Goal: Check status

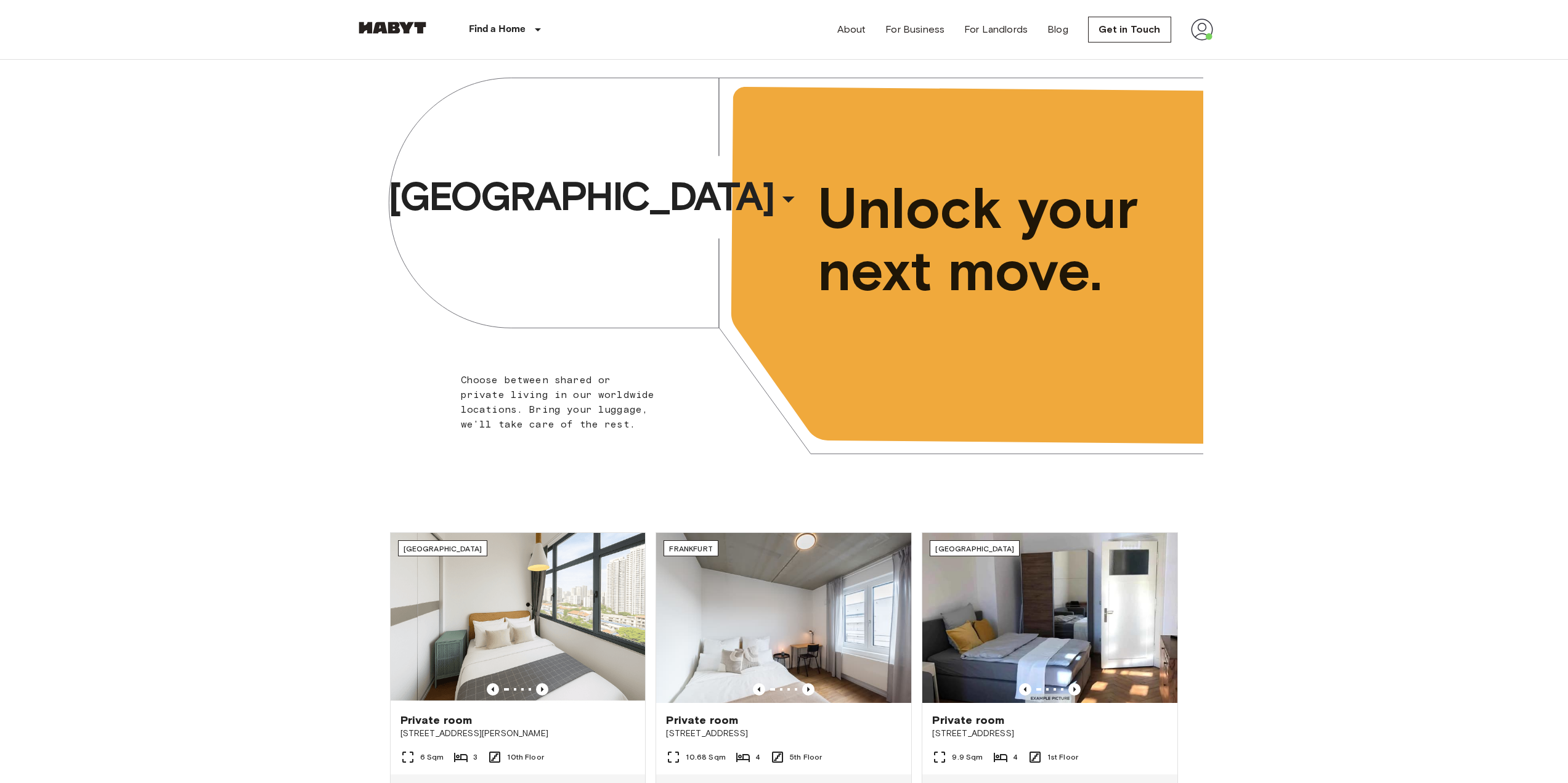
click at [804, 29] on img at bounding box center [1201, 29] width 22 height 22
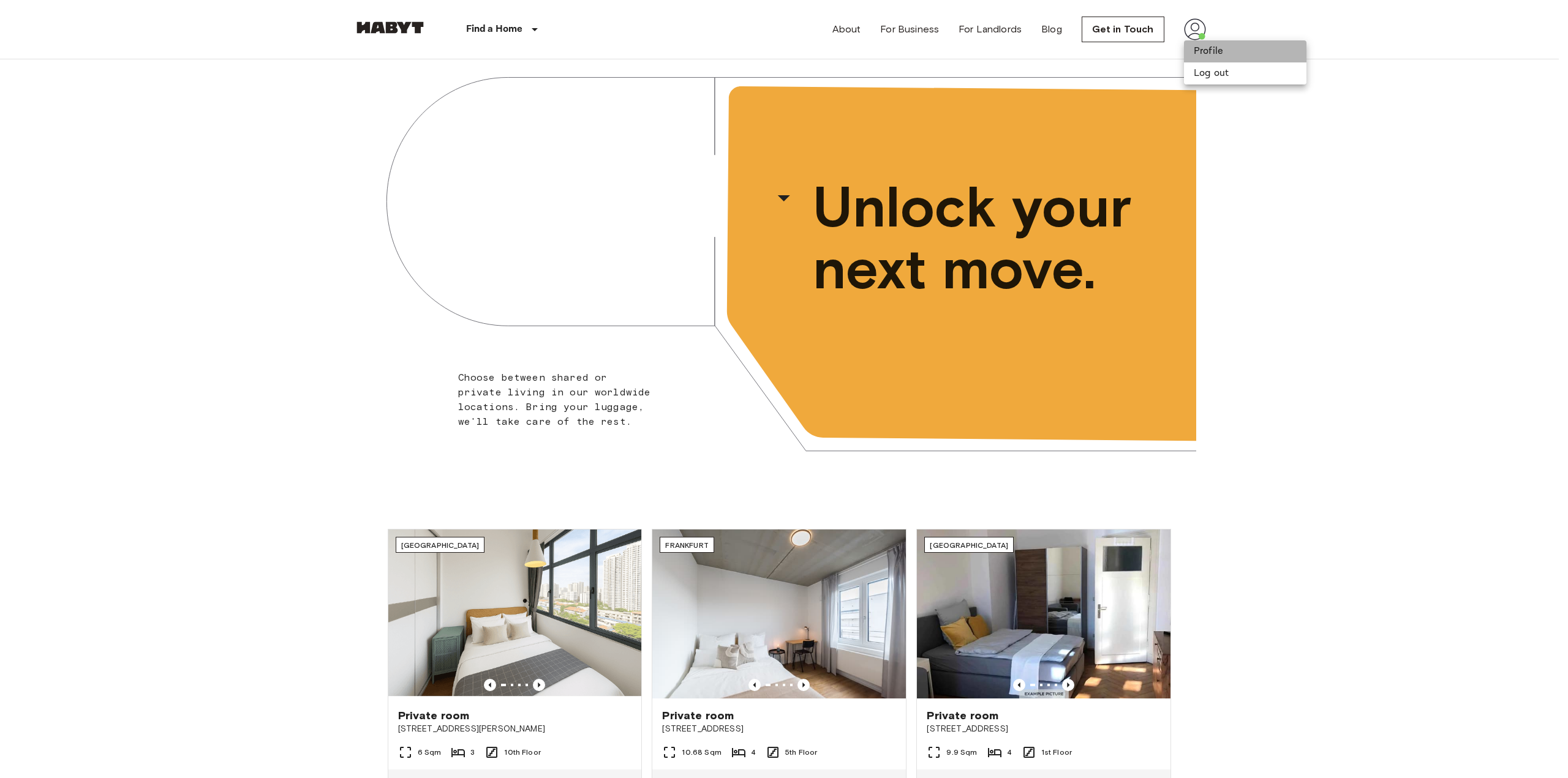
click at [799, 50] on li "Profile" at bounding box center [1245, 51] width 123 height 22
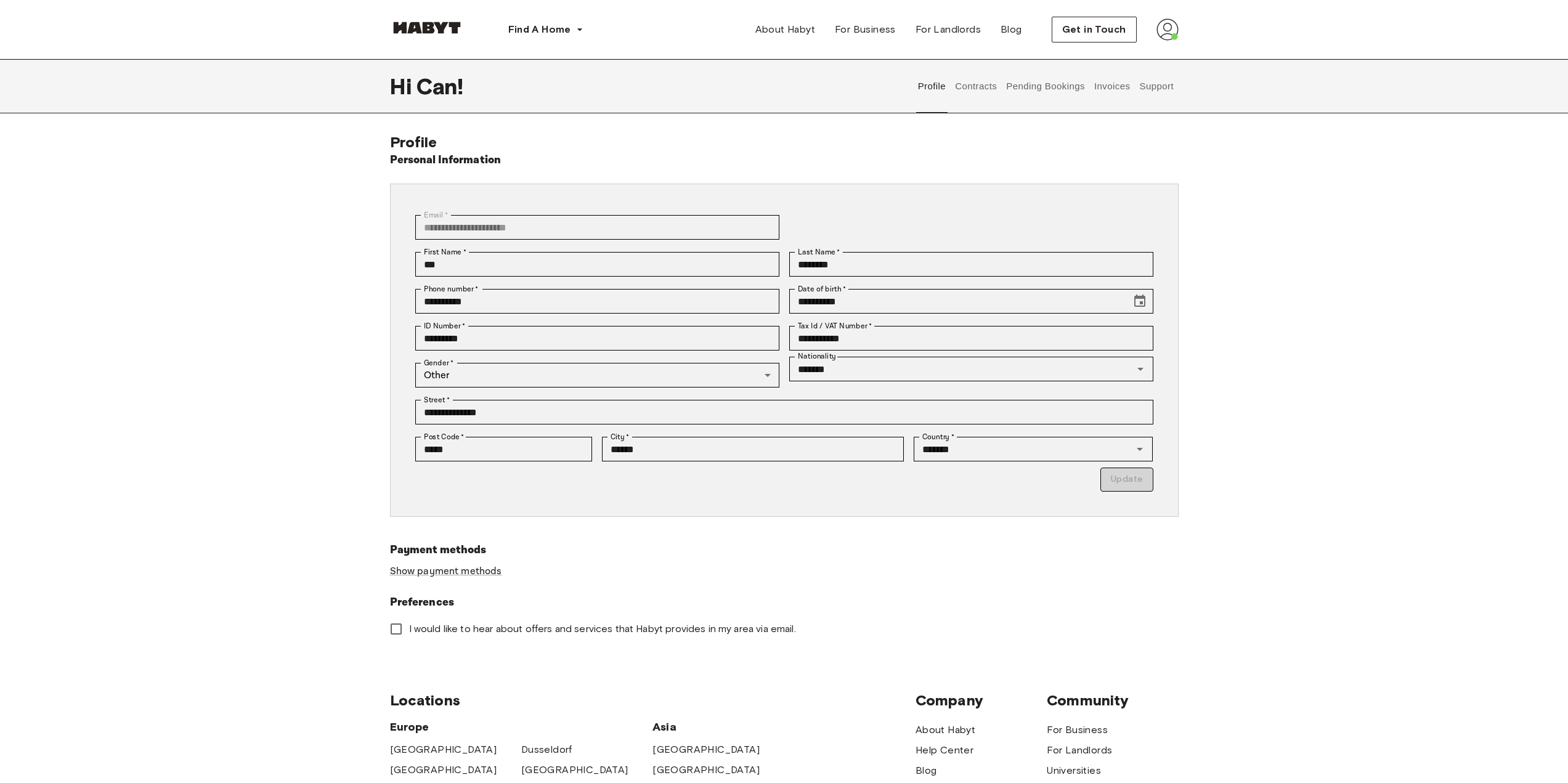
click at [1042, 84] on button "Pending Bookings" at bounding box center [1046, 86] width 82 height 54
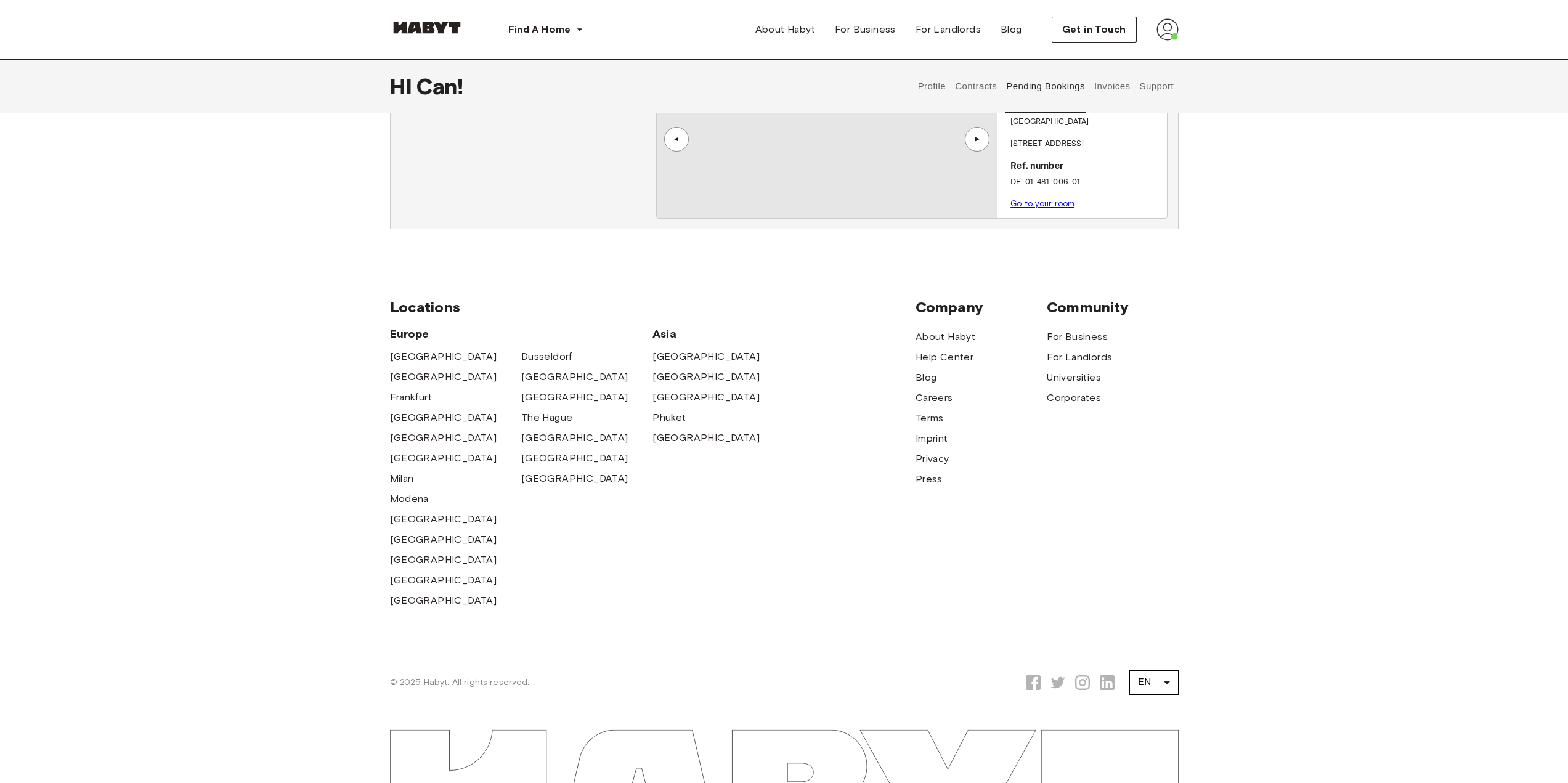
drag, startPoint x: 1128, startPoint y: 464, endPoint x: 1132, endPoint y: 566, distance: 102.1
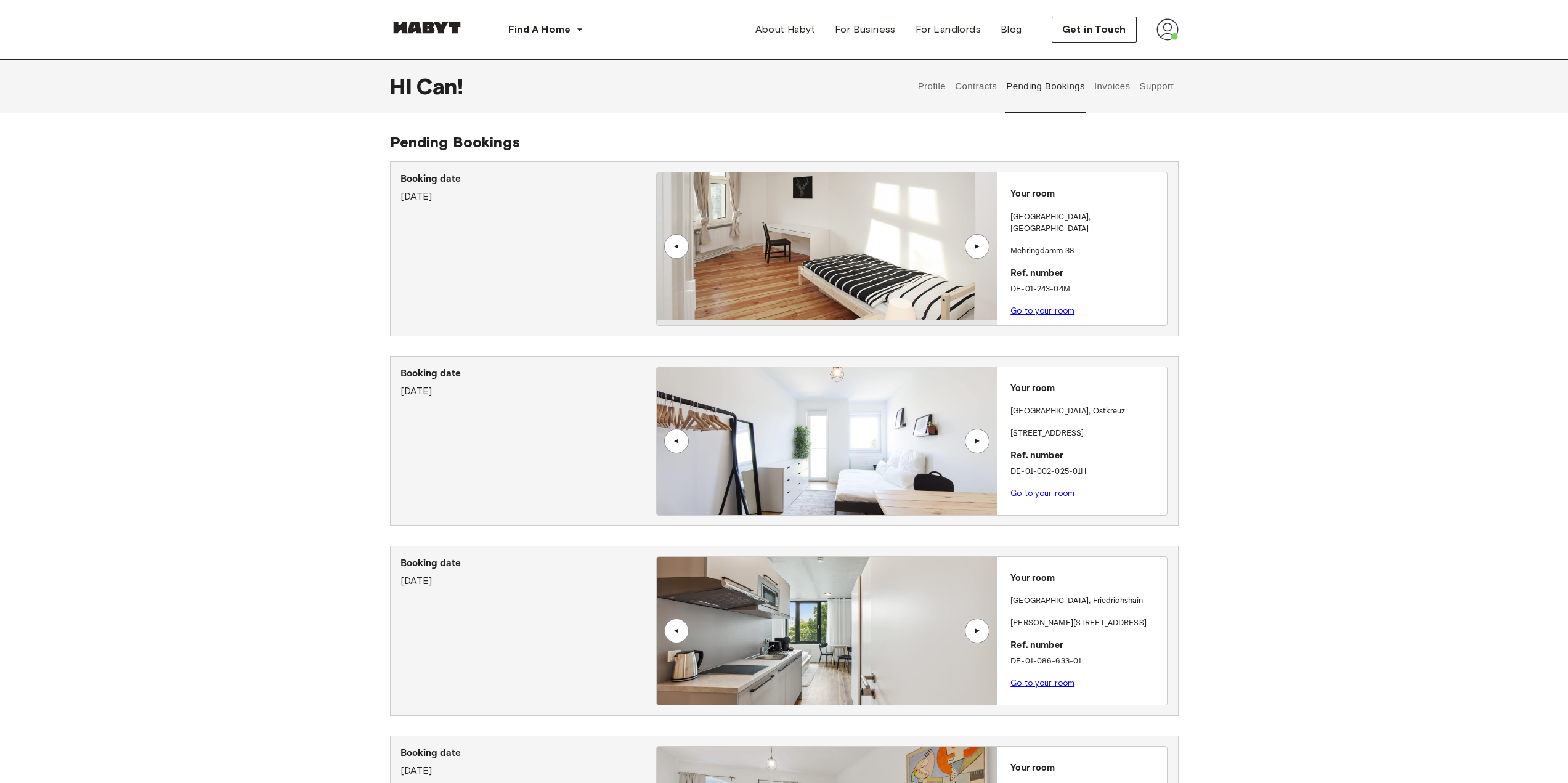
drag, startPoint x: 1056, startPoint y: 132, endPoint x: 1050, endPoint y: 82, distance: 50.4
